Goal: Task Accomplishment & Management: Complete application form

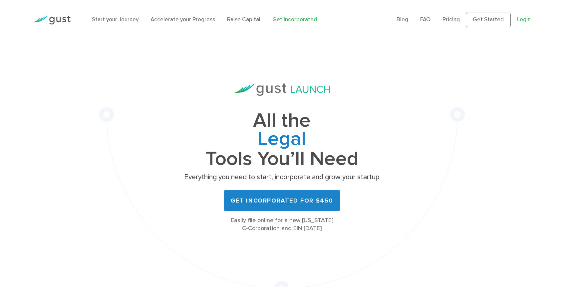
click at [522, 21] on link "Login" at bounding box center [524, 19] width 14 height 7
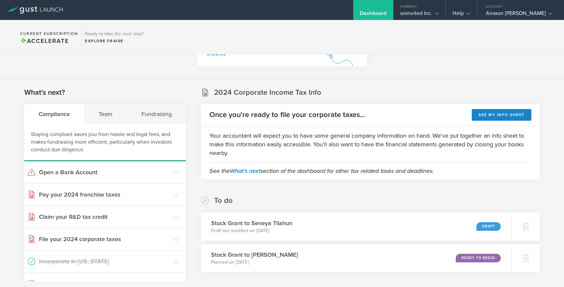
scroll to position [117, 0]
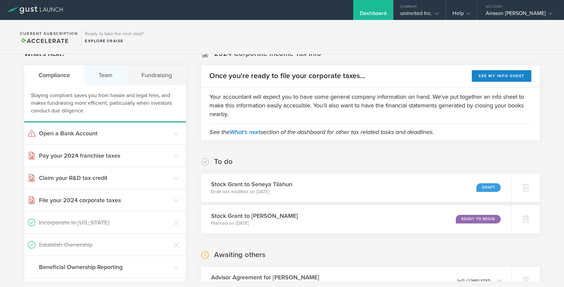
click at [110, 78] on div "Team" at bounding box center [105, 75] width 43 height 20
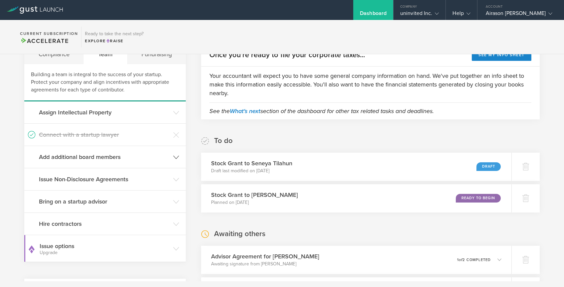
scroll to position [145, 0]
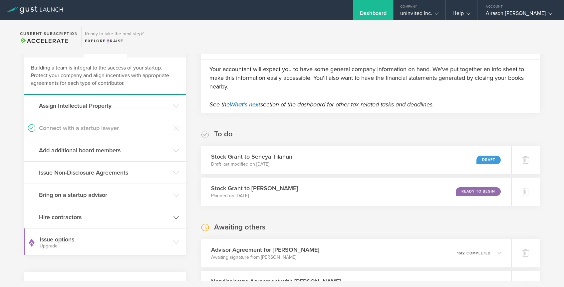
click at [146, 219] on h3 "Hire contractors" at bounding box center [104, 217] width 131 height 9
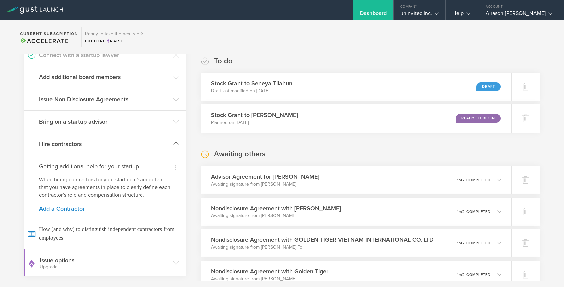
scroll to position [234, 0]
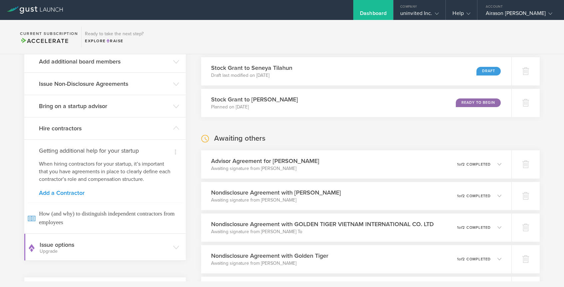
click at [73, 194] on link "Add a Contractor" at bounding box center [105, 193] width 132 height 6
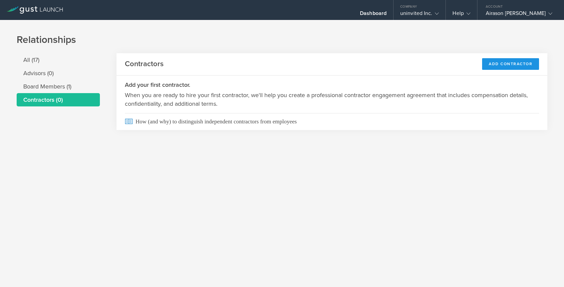
click at [509, 65] on div "Add Contractor" at bounding box center [510, 64] width 57 height 12
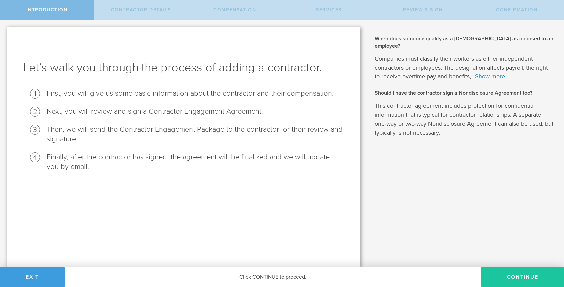
click at [505, 281] on button "Continue" at bounding box center [522, 277] width 83 height 20
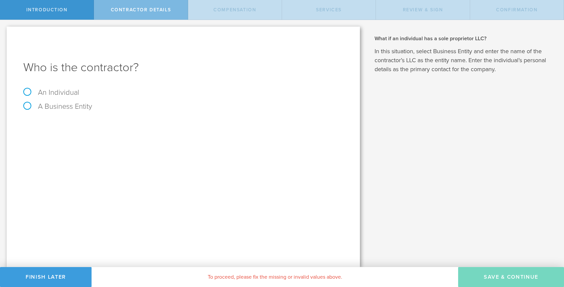
click at [29, 93] on label "An Individual" at bounding box center [51, 92] width 56 height 9
click at [4, 31] on input "An Individual" at bounding box center [2, 25] width 4 height 11
radio input "true"
click at [111, 133] on div "Name The first and last name of the person that you are hiring as a contractor.…" at bounding box center [183, 135] width 320 height 37
click at [97, 118] on div "Name The first and last name of the person that you are hiring as a contractor." at bounding box center [183, 124] width 320 height 14
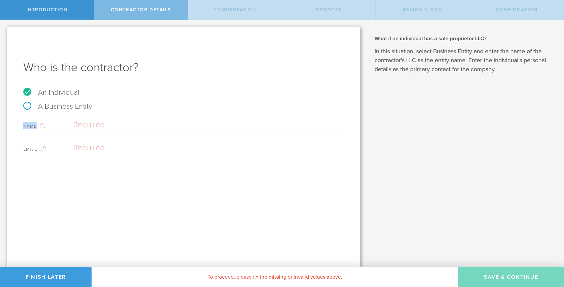
click at [97, 118] on div "Name The first and last name of the person that you are hiring as a contractor." at bounding box center [183, 124] width 320 height 14
click at [99, 124] on input "text" at bounding box center [208, 125] width 270 height 10
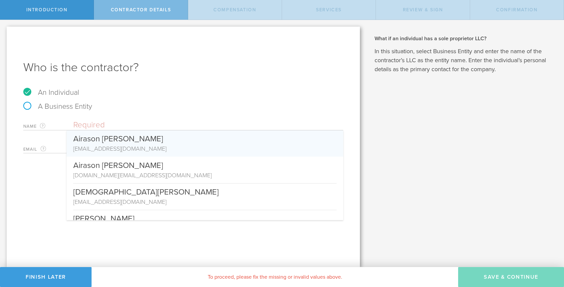
click at [76, 127] on input "text" at bounding box center [208, 125] width 270 height 10
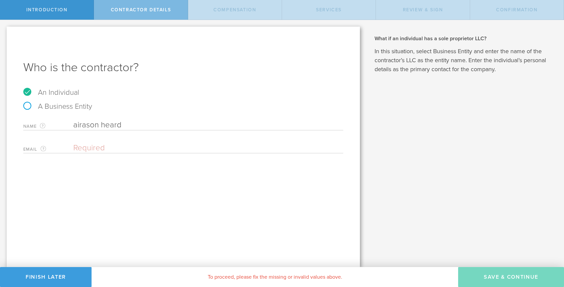
type input "airason heard"
click at [80, 152] on input "email" at bounding box center [206, 148] width 267 height 10
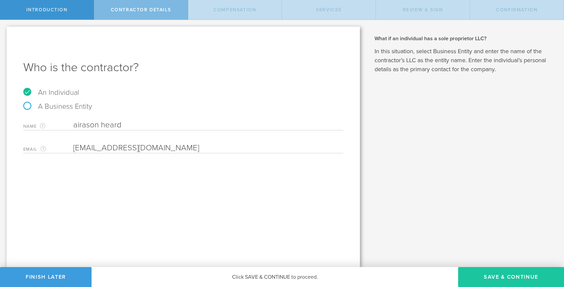
type input "airason@gmail.com"
click at [476, 279] on button "Save & Continue" at bounding box center [511, 277] width 106 height 20
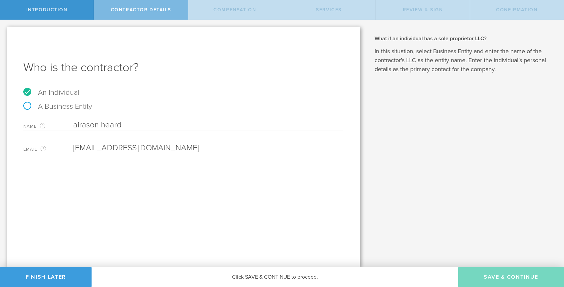
select select "none"
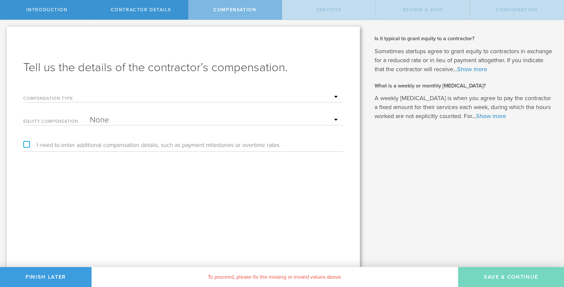
click at [289, 96] on select "Hourly Daily Weekly Retainer Monthly Retainer Project Flat Rate No cash compens…" at bounding box center [215, 97] width 250 height 10
select select "project"
click at [90, 92] on select "Hourly Daily Weekly Retainer Monthly Retainer Project Flat Rate No cash compens…" at bounding box center [215, 97] width 250 height 10
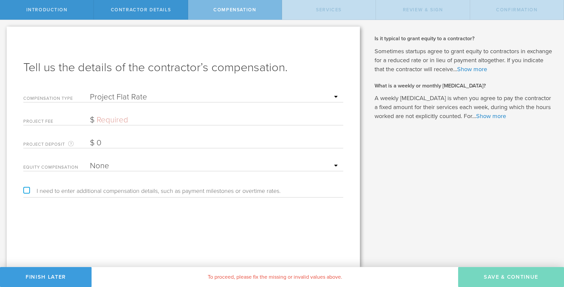
click at [245, 122] on input "text" at bounding box center [215, 120] width 250 height 10
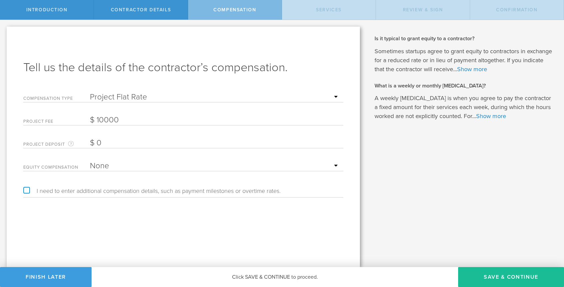
type input "10,000"
click at [219, 144] on input "0" at bounding box center [215, 143] width 250 height 10
type input "0"
type input "5,000"
click at [213, 169] on select "None Stock Grant" at bounding box center [215, 166] width 250 height 10
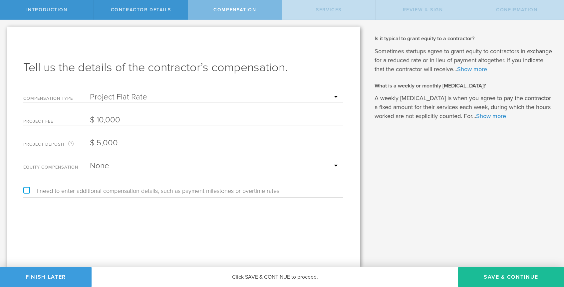
click at [90, 161] on select "None Stock Grant" at bounding box center [215, 166] width 250 height 10
click at [26, 188] on label "I need to enter additional compensation details, such as payment milestones or …" at bounding box center [151, 191] width 257 height 6
click at [4, 31] on input "I need to enter additional compensation details, such as payment milestones or …" at bounding box center [2, 25] width 4 height 11
checkbox input "true"
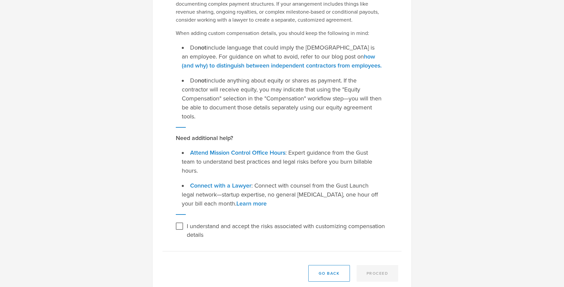
scroll to position [114, 0]
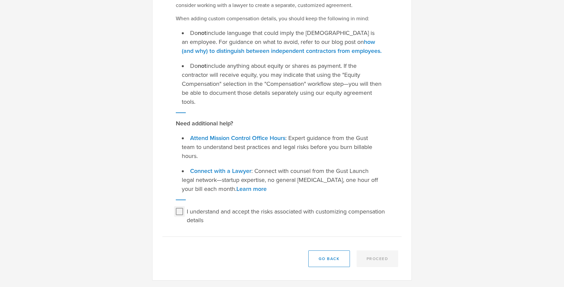
click at [179, 213] on input "I understand and accept the risks associated with customizing compensation deta…" at bounding box center [179, 211] width 11 height 11
checkbox input "true"
click at [378, 260] on button "Proceed" at bounding box center [377, 259] width 42 height 17
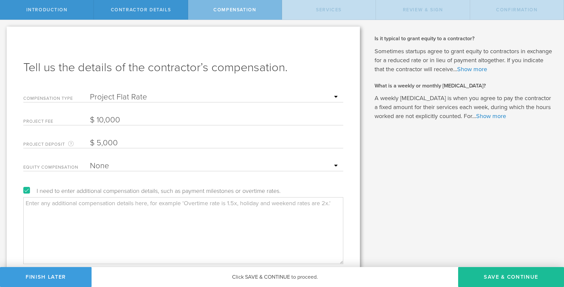
scroll to position [32, 0]
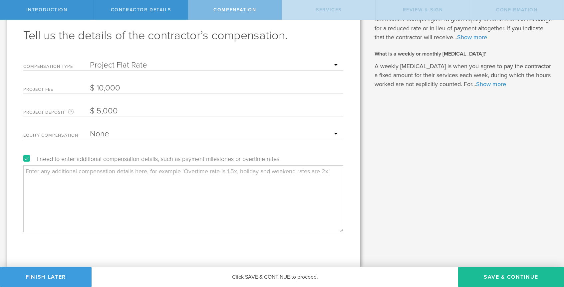
click at [172, 226] on textarea at bounding box center [183, 198] width 320 height 67
paste textarea "Timeline • Project duration: 3–4 weeks from kickoff and receipt of initial mock…"
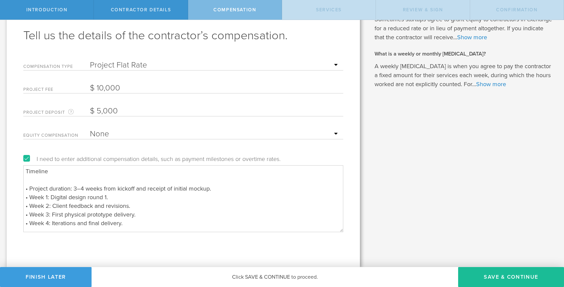
click at [37, 177] on textarea "Timeline • Project duration: 3–4 weeks from kickoff and receipt of initial mock…" at bounding box center [183, 198] width 320 height 67
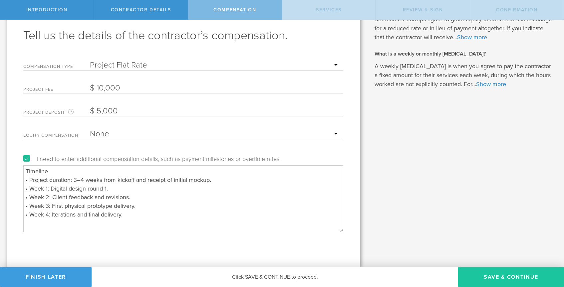
type textarea "Timeline • Project duration: 3–4 weeks from kickoff and receipt of initial mock…"
click at [490, 279] on button "Save & Continue" at bounding box center [511, 277] width 106 height 20
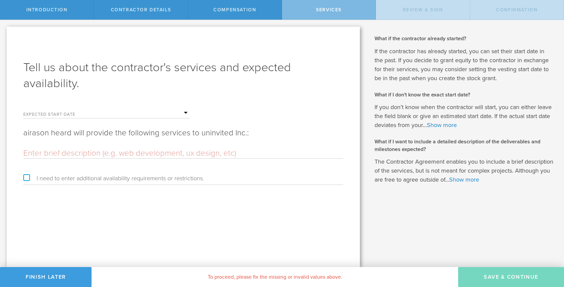
scroll to position [0, 0]
click at [140, 115] on input "text" at bounding box center [140, 113] width 100 height 10
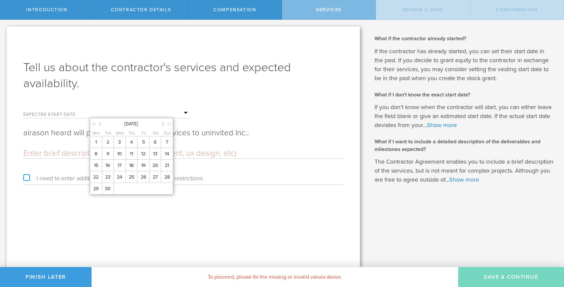
click at [157, 94] on div "Tell us about the contractor's services and expected availability. Expected sta…" at bounding box center [183, 147] width 353 height 241
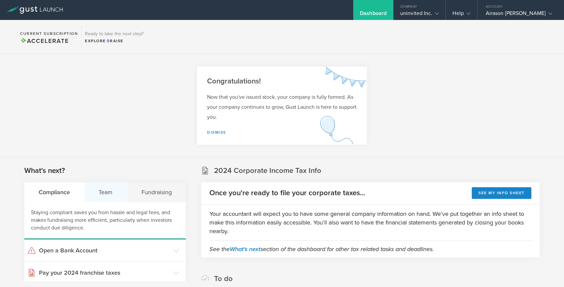
click at [105, 192] on div "Team" at bounding box center [105, 192] width 43 height 20
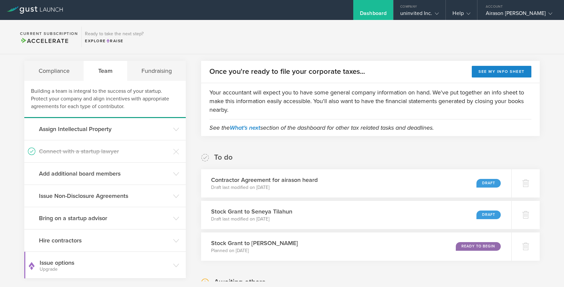
scroll to position [177, 0]
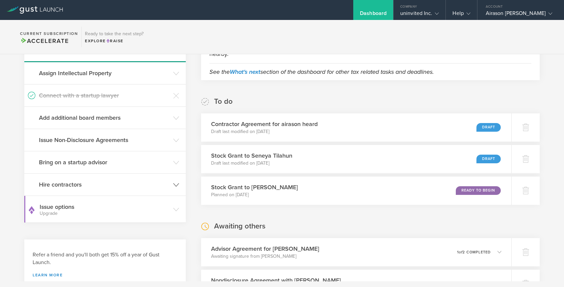
click at [135, 185] on h3 "Hire contractors" at bounding box center [104, 184] width 131 height 9
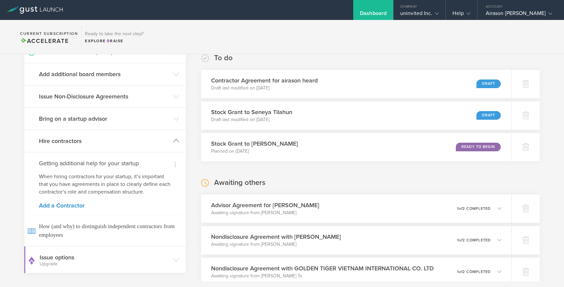
scroll to position [228, 0]
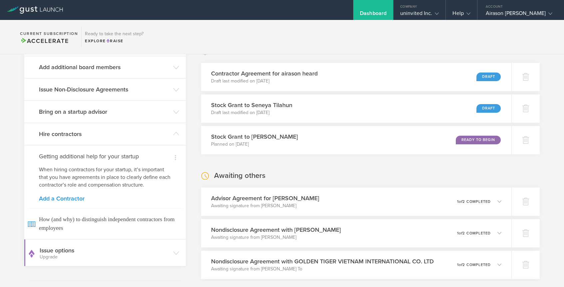
click at [74, 198] on link "Add a Contractor" at bounding box center [105, 199] width 132 height 6
